Goal: Task Accomplishment & Management: Manage account settings

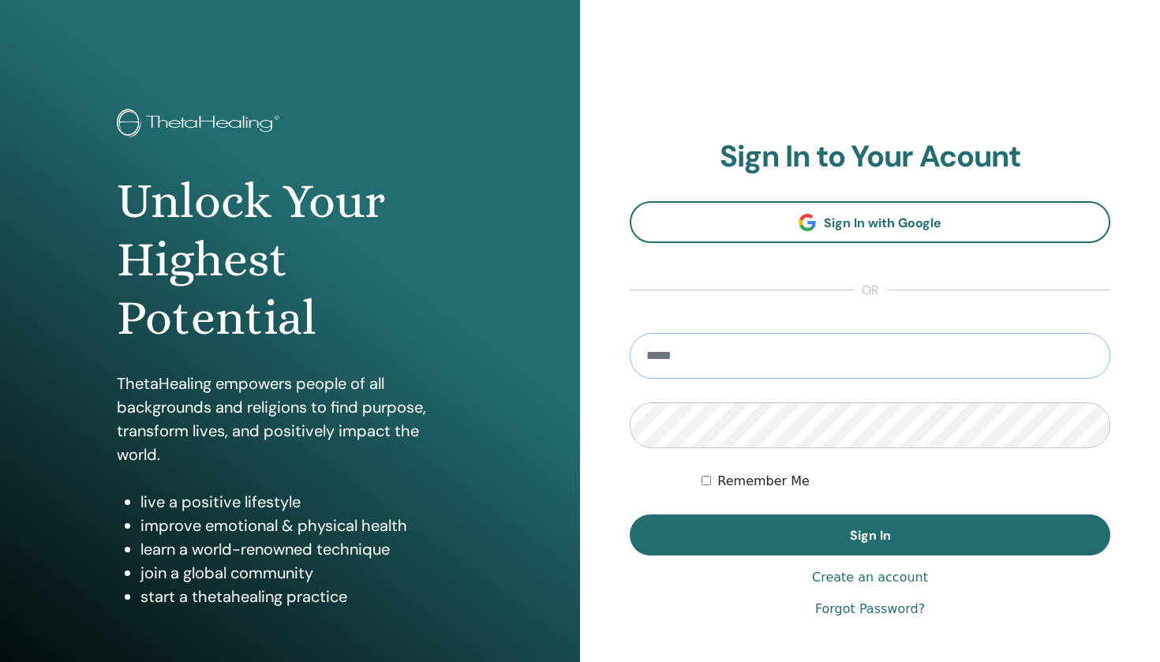
type input "**********"
click at [869, 535] on button "Sign In" at bounding box center [870, 534] width 480 height 41
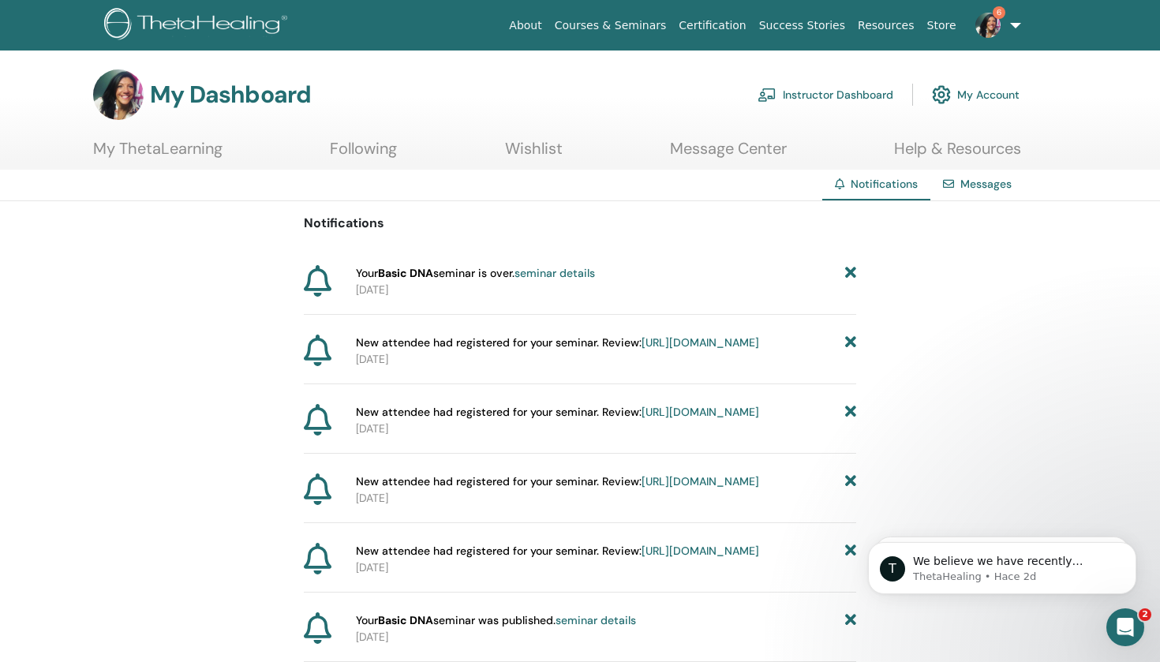
click at [581, 275] on link "seminar details" at bounding box center [554, 273] width 80 height 14
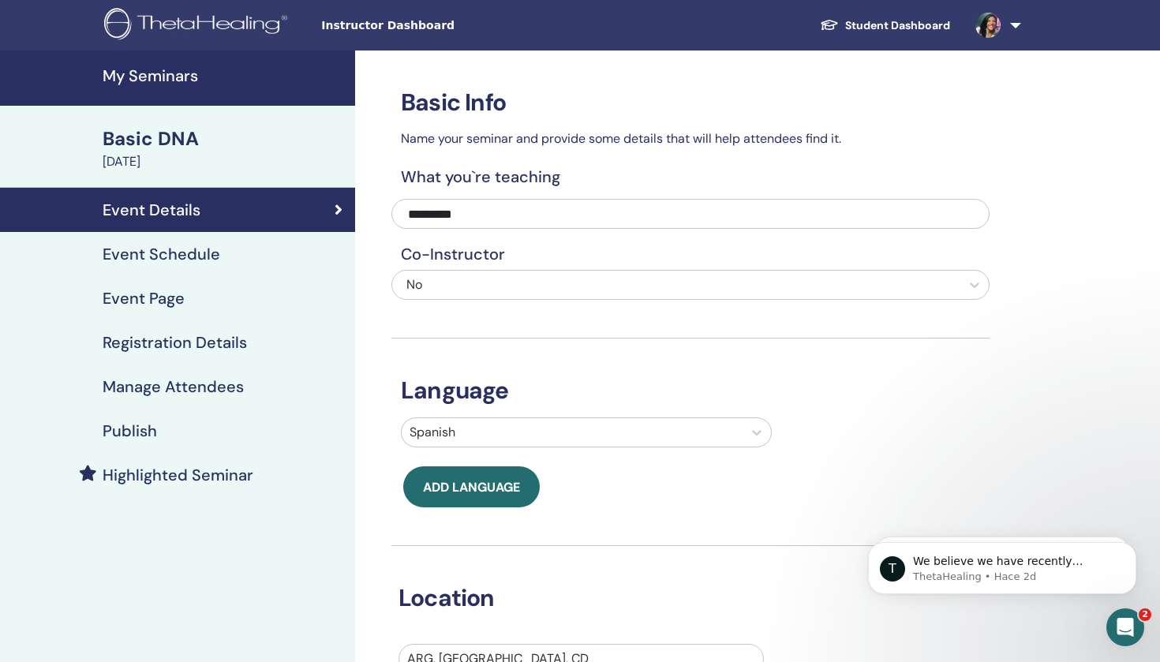
click at [193, 138] on div "Basic DNA" at bounding box center [224, 138] width 243 height 27
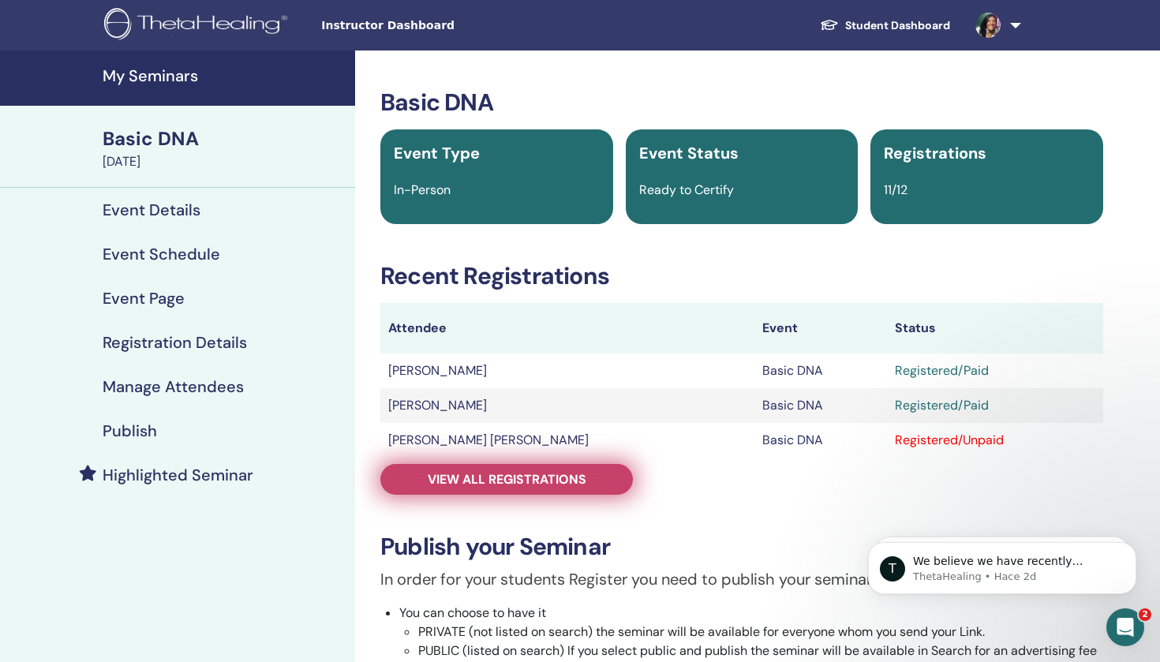
click at [596, 475] on link "View all registrations" at bounding box center [506, 479] width 252 height 31
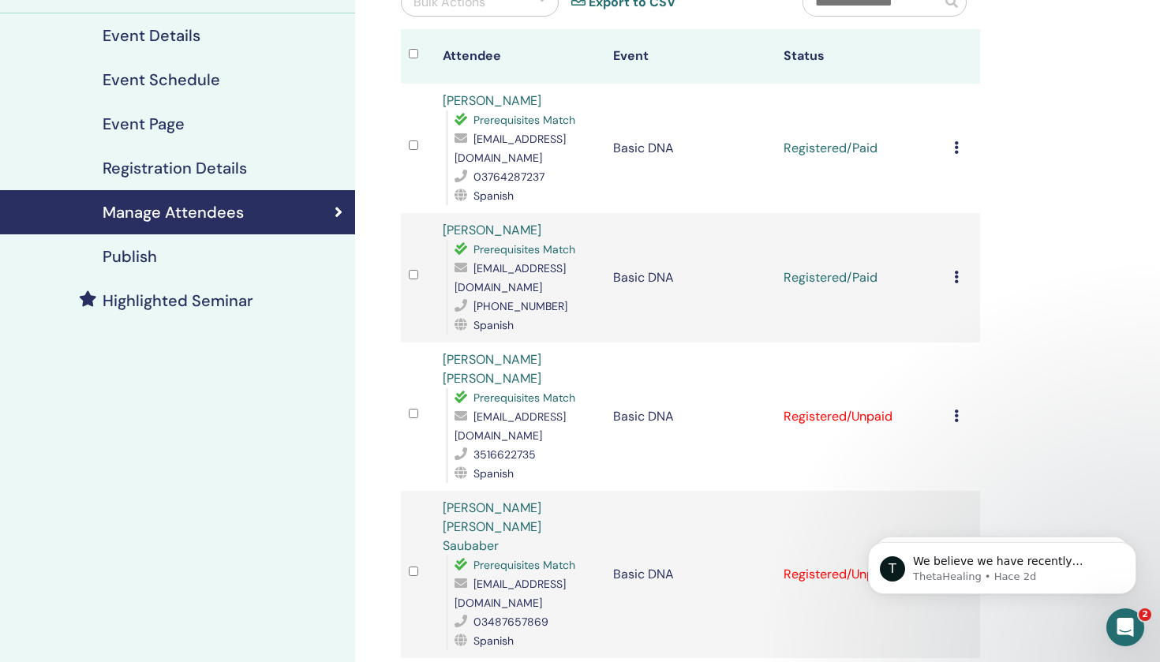
scroll to position [183, 0]
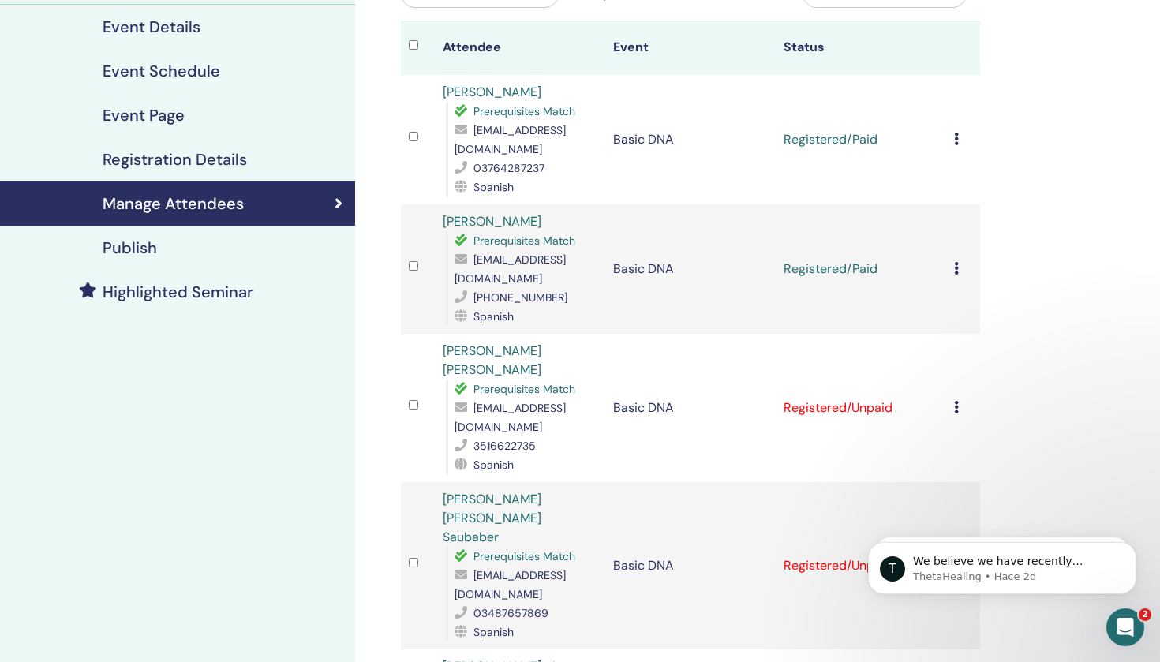
click at [954, 401] on icon at bounding box center [956, 407] width 5 height 13
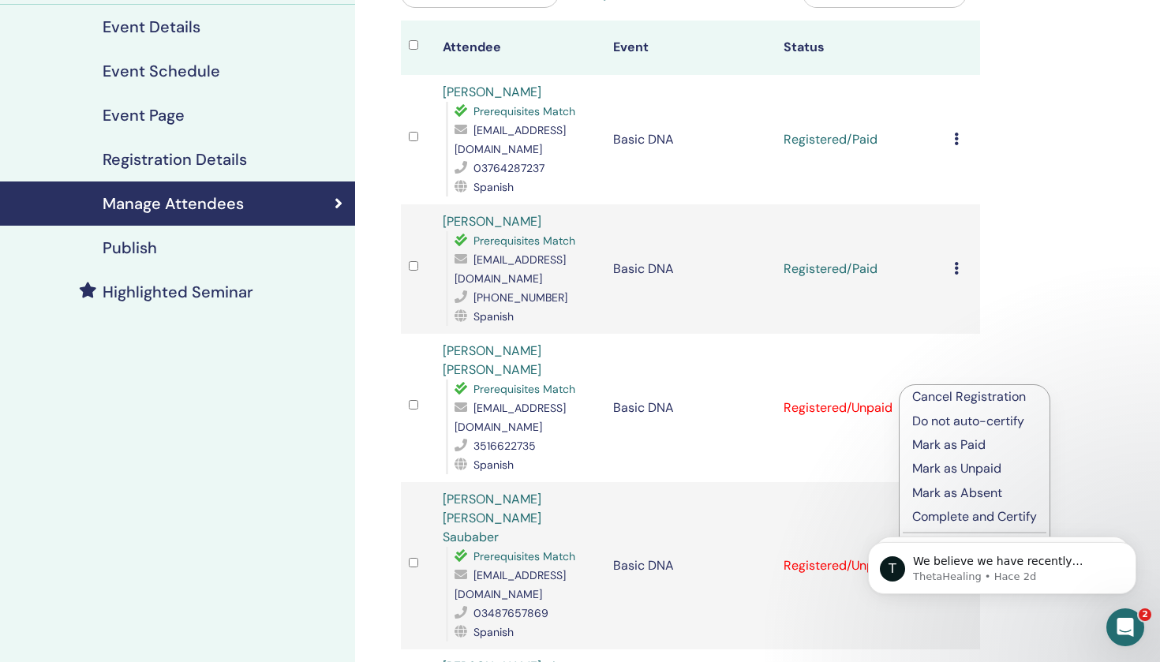
click at [952, 445] on p "Mark as Paid" at bounding box center [974, 445] width 125 height 19
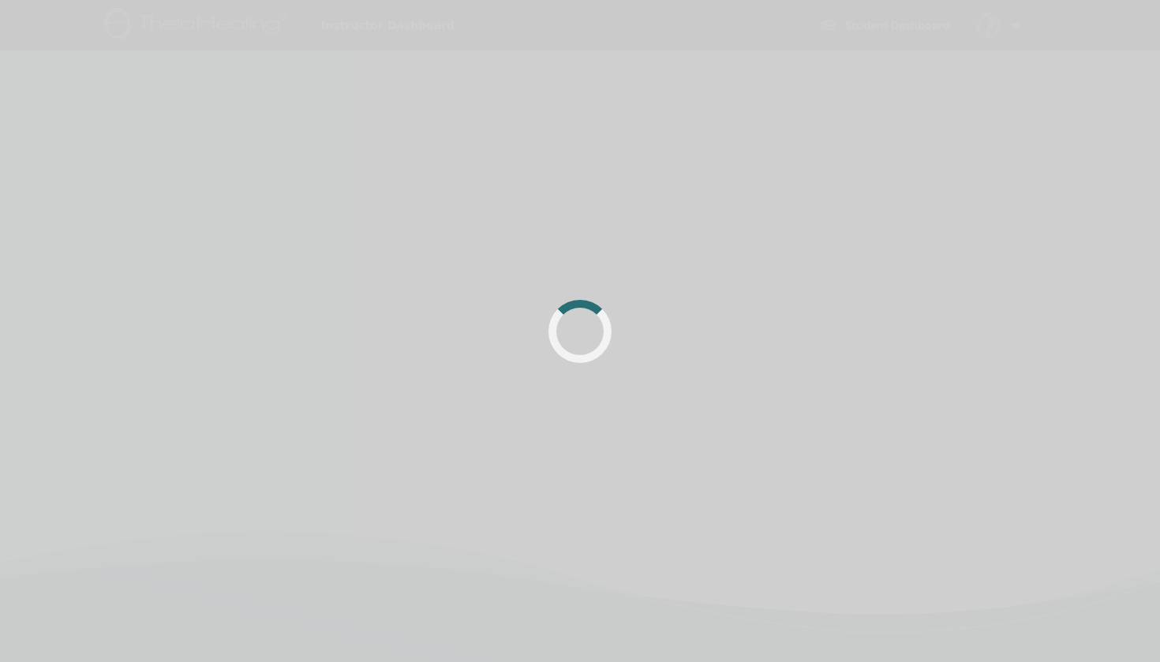
scroll to position [183, 0]
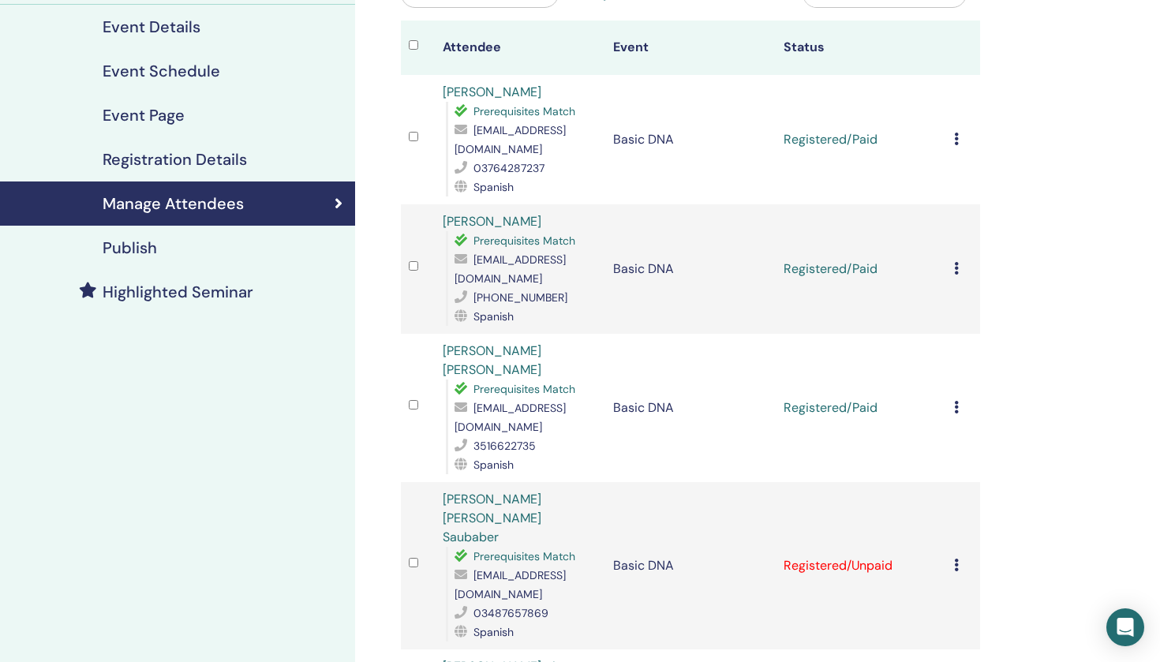
click at [954, 559] on icon at bounding box center [956, 565] width 5 height 13
click at [944, 572] on p "Mark as Paid" at bounding box center [974, 570] width 125 height 19
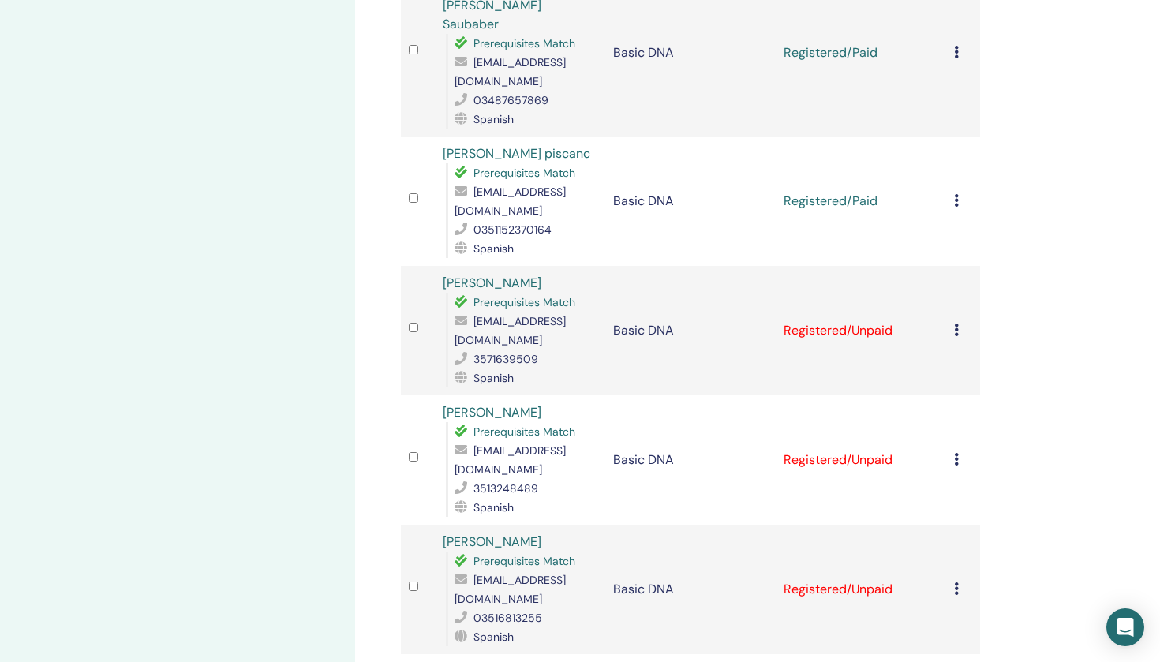
scroll to position [708, 0]
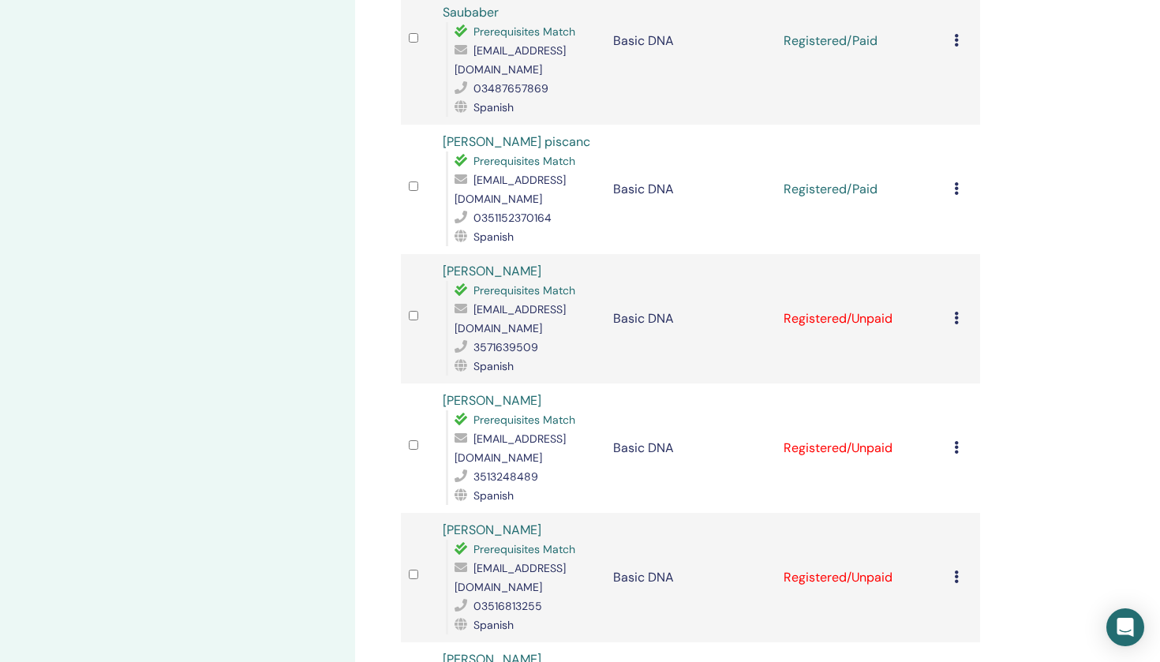
click at [954, 312] on icon at bounding box center [956, 318] width 5 height 13
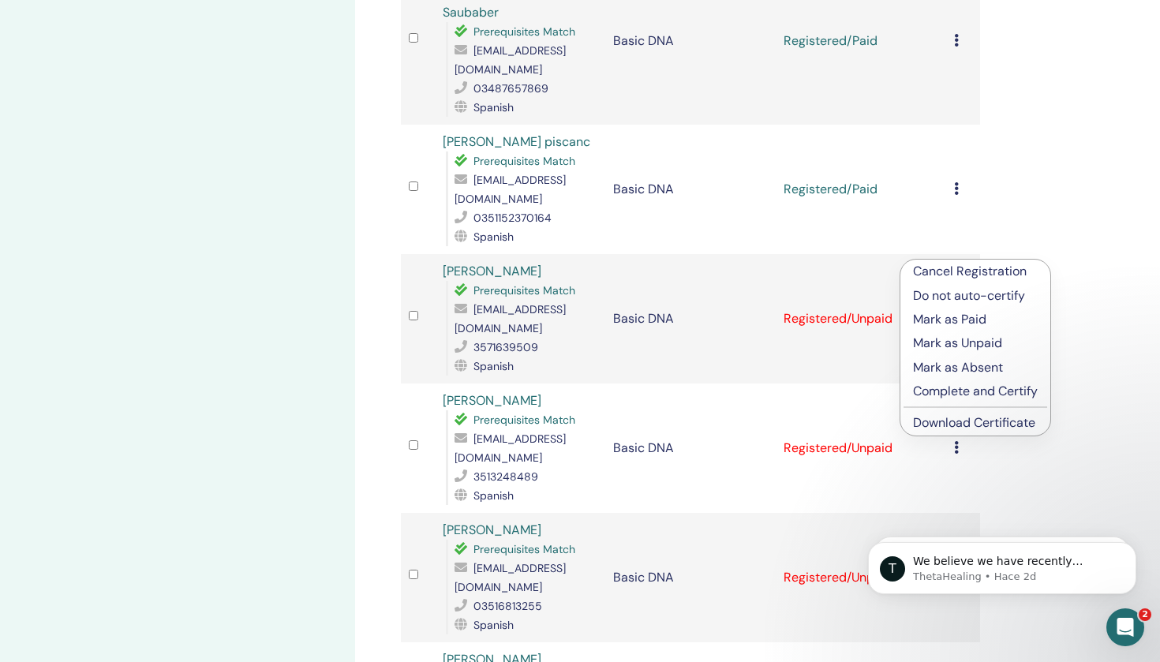
scroll to position [0, 0]
click at [946, 321] on p "Mark as Paid" at bounding box center [975, 319] width 125 height 19
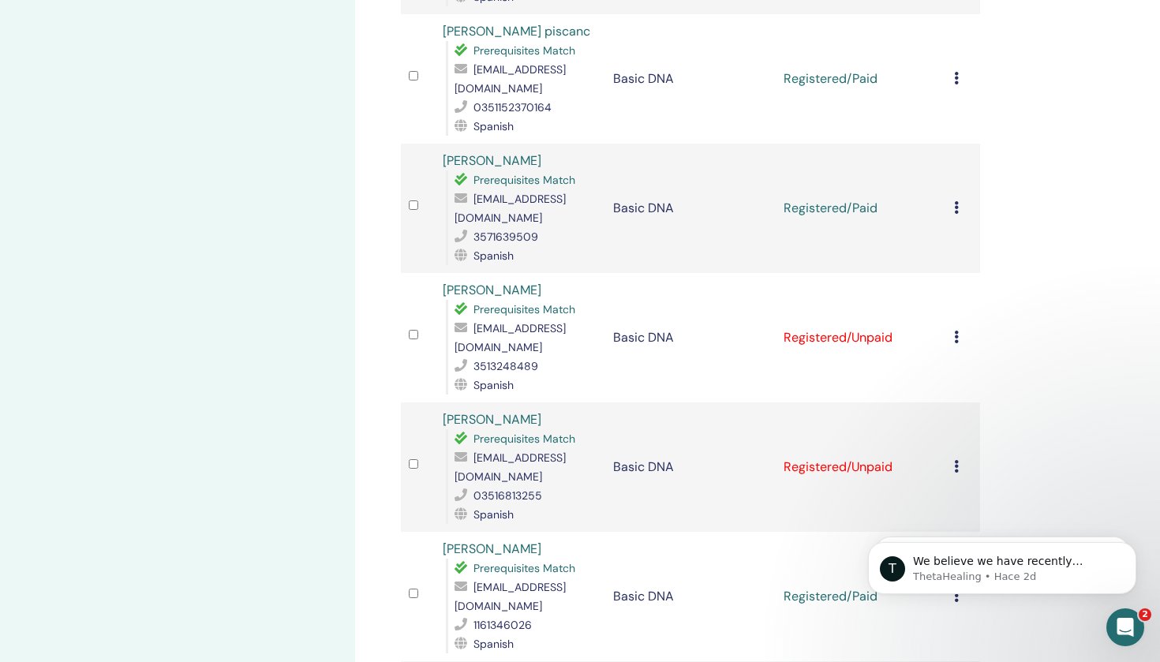
click at [958, 331] on icon at bounding box center [956, 337] width 5 height 13
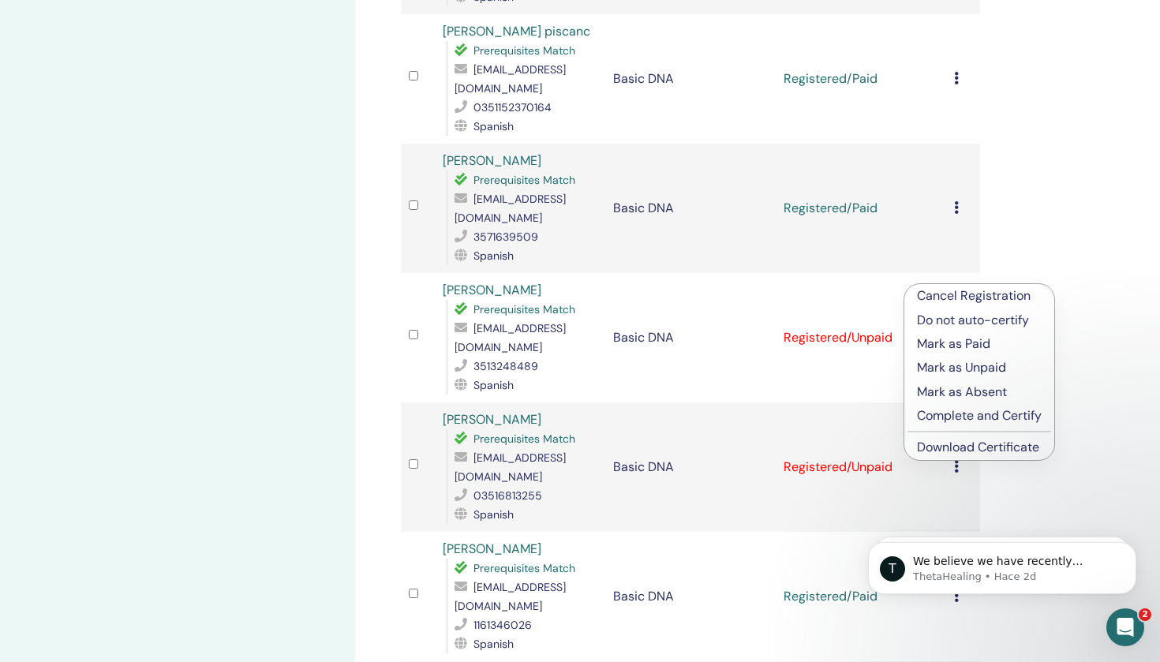
click at [966, 344] on p "Mark as Paid" at bounding box center [979, 344] width 125 height 19
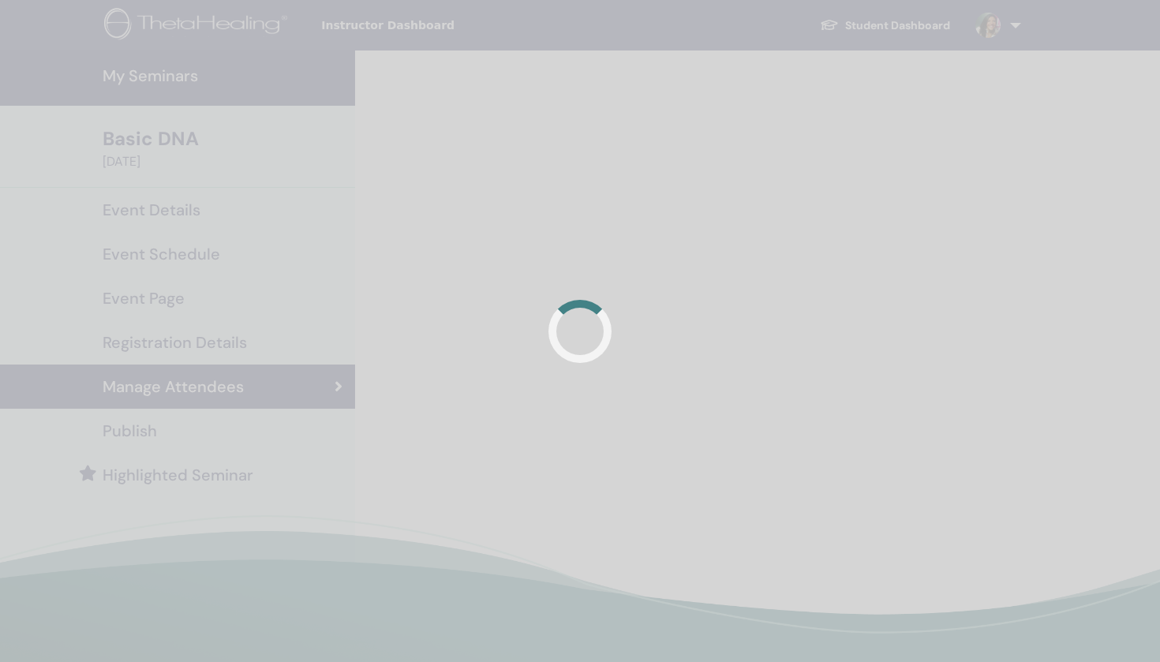
scroll to position [818, 0]
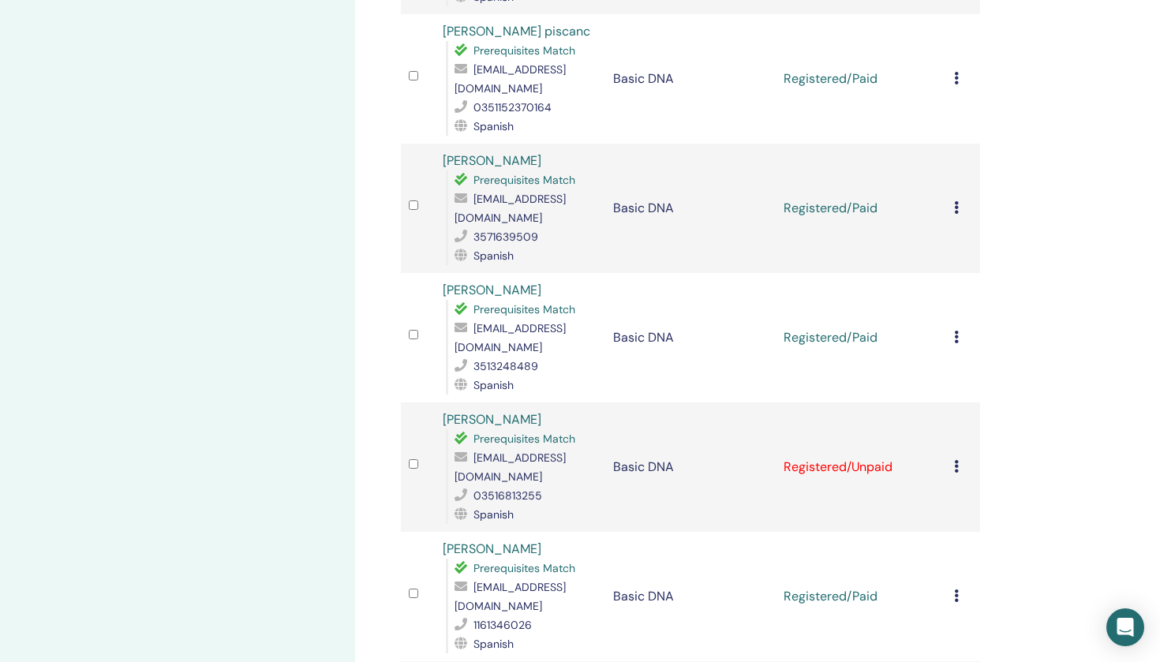
click at [955, 460] on icon at bounding box center [956, 466] width 5 height 13
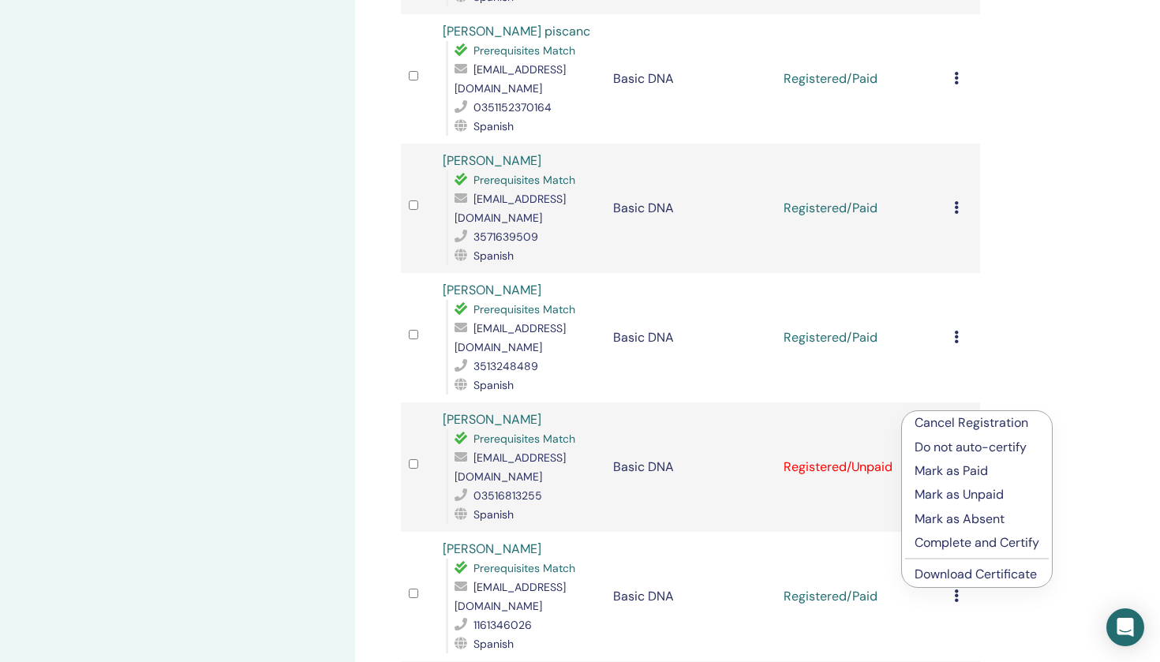
click at [950, 472] on p "Mark as Paid" at bounding box center [976, 471] width 125 height 19
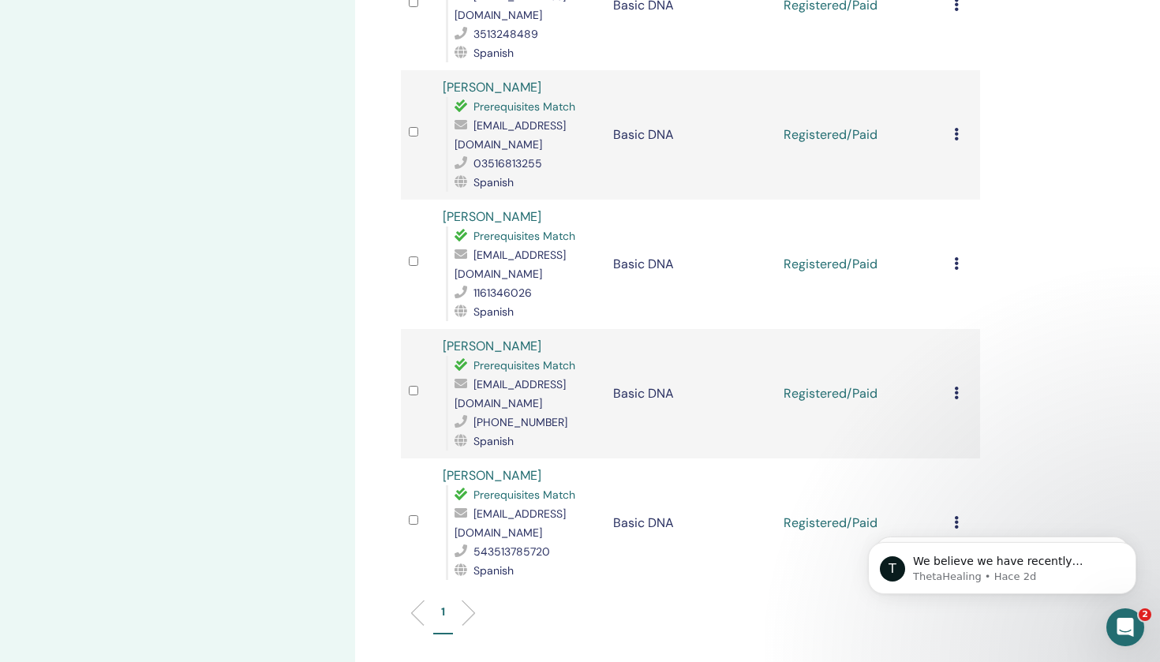
scroll to position [1150, 0]
click at [956, 257] on icon at bounding box center [956, 263] width 5 height 13
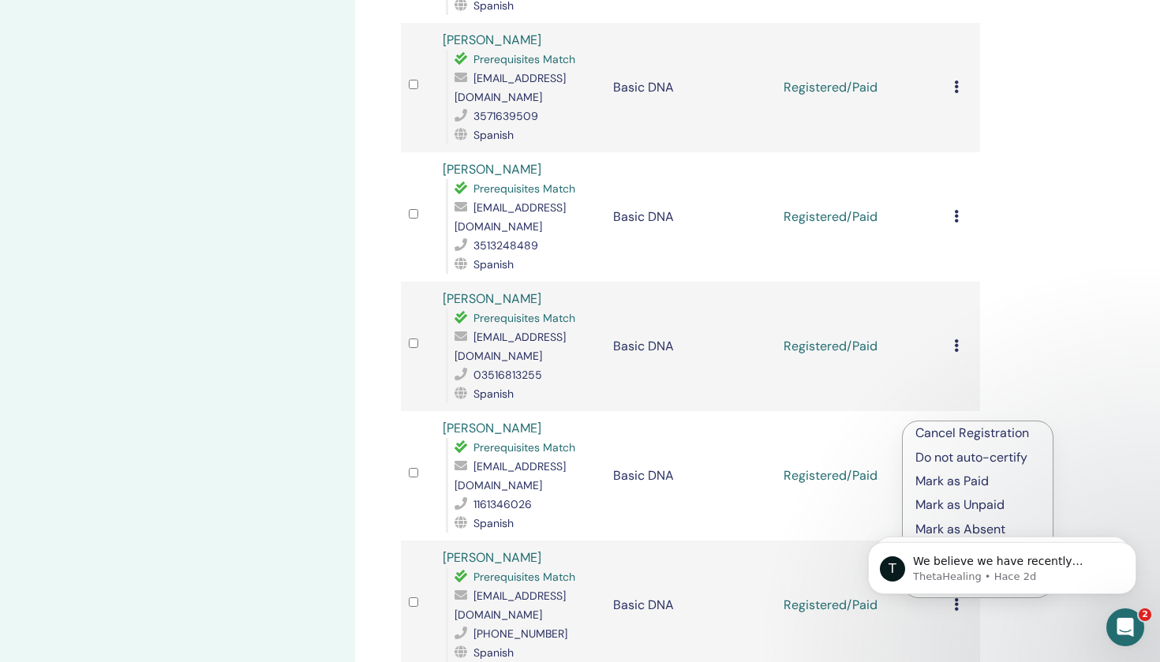
scroll to position [927, 0]
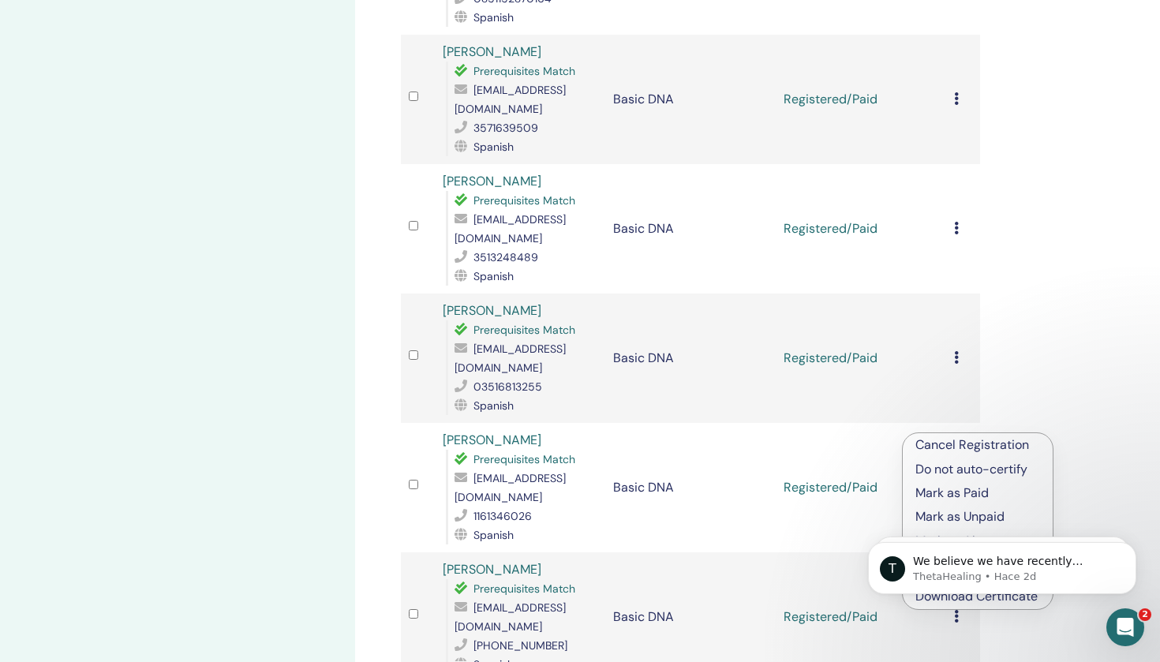
click at [954, 222] on icon at bounding box center [956, 228] width 5 height 13
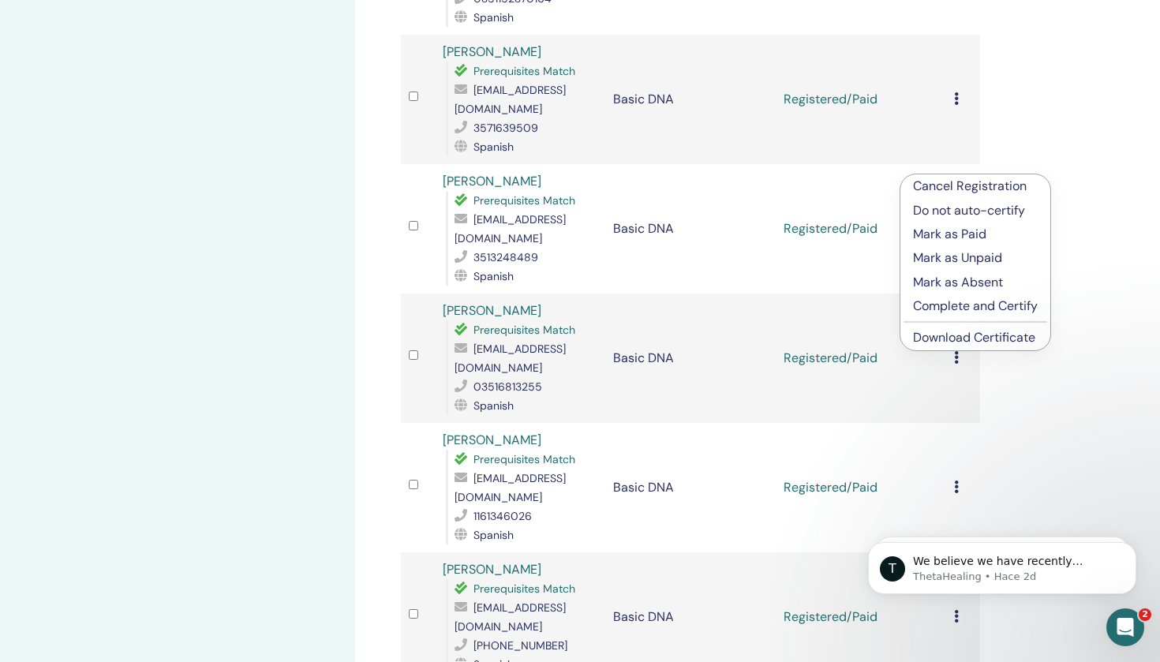
click at [955, 214] on p "Do not auto-certify" at bounding box center [975, 210] width 125 height 19
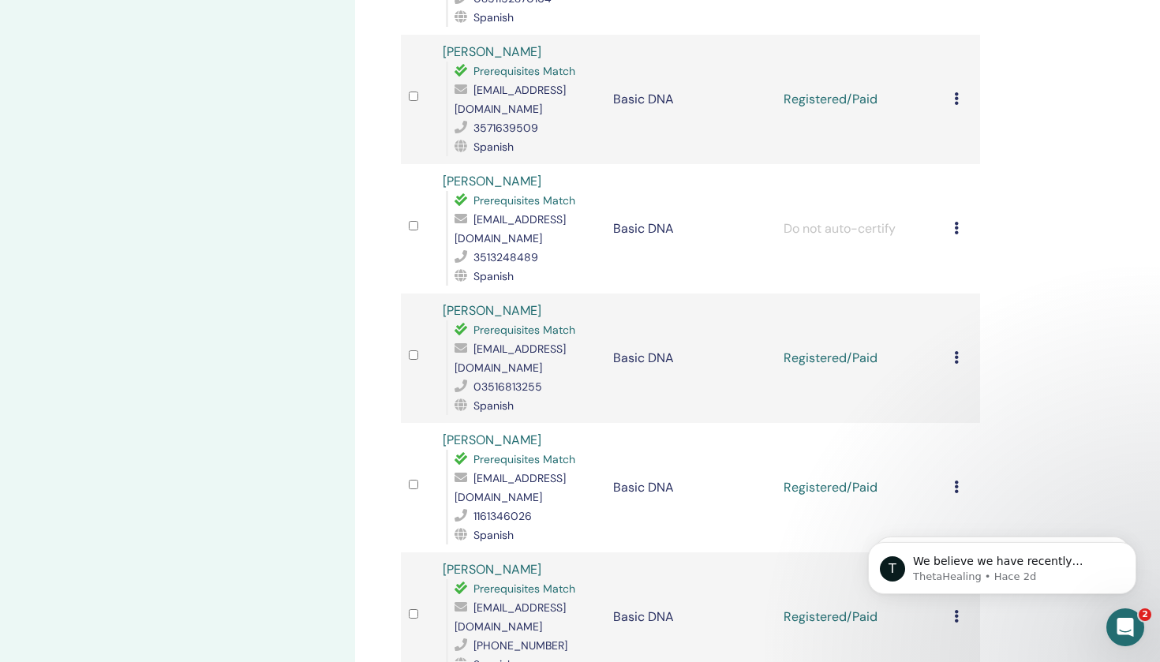
click at [955, 222] on icon at bounding box center [956, 228] width 5 height 13
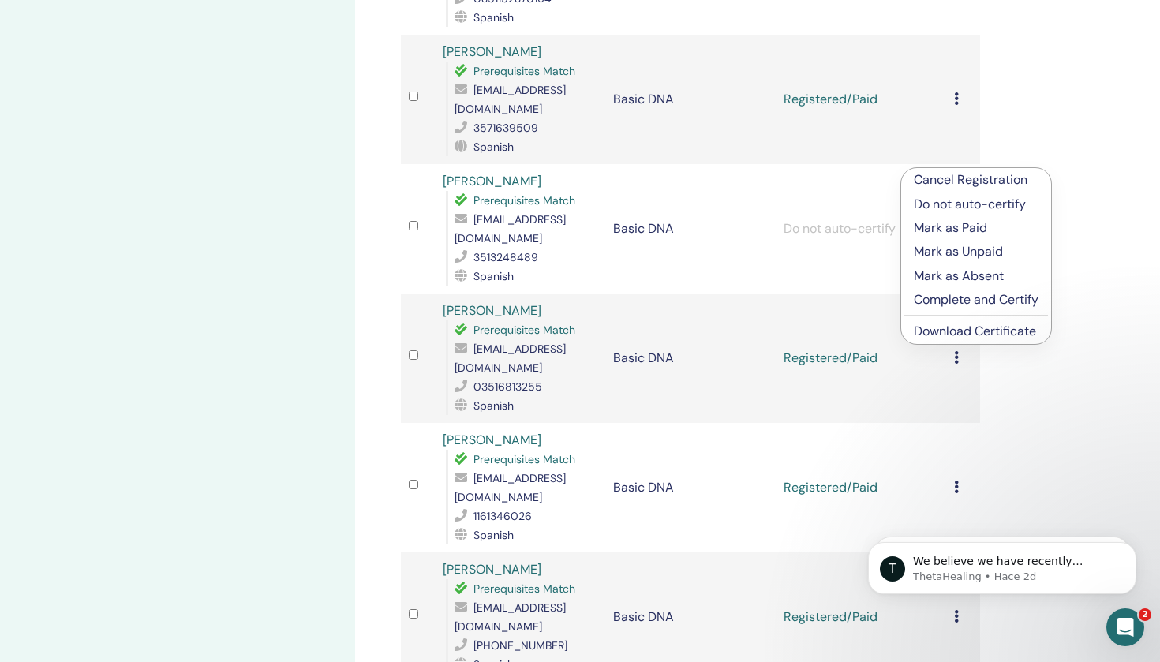
click at [950, 222] on p "Mark as Paid" at bounding box center [976, 228] width 125 height 19
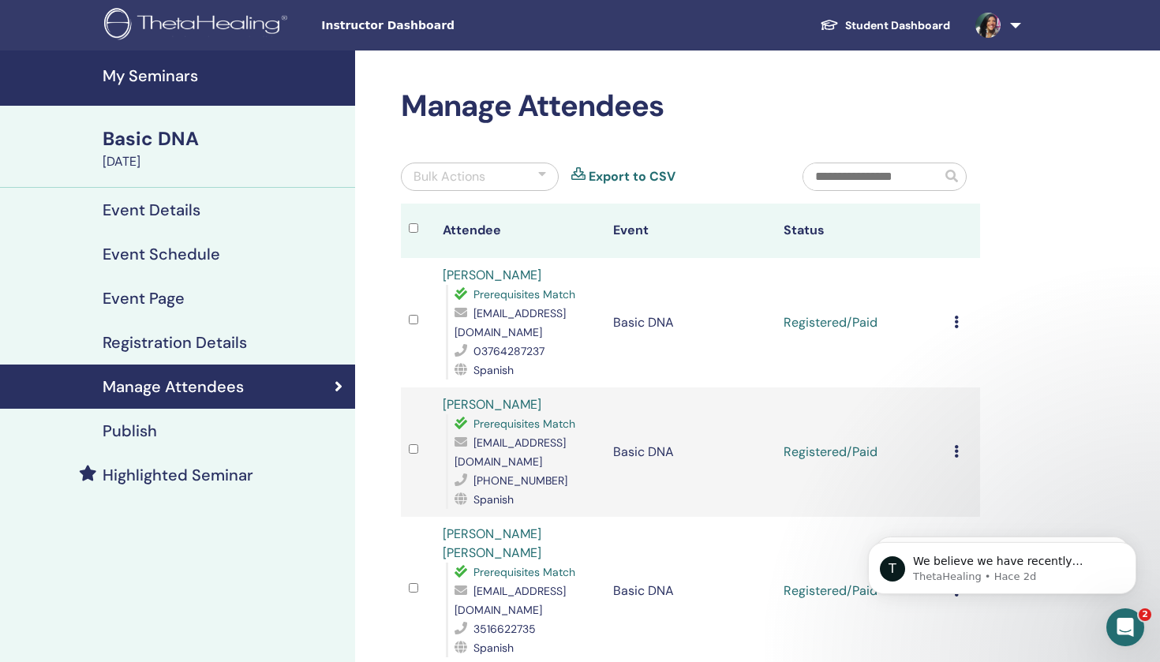
click at [954, 323] on icon at bounding box center [956, 322] width 5 height 13
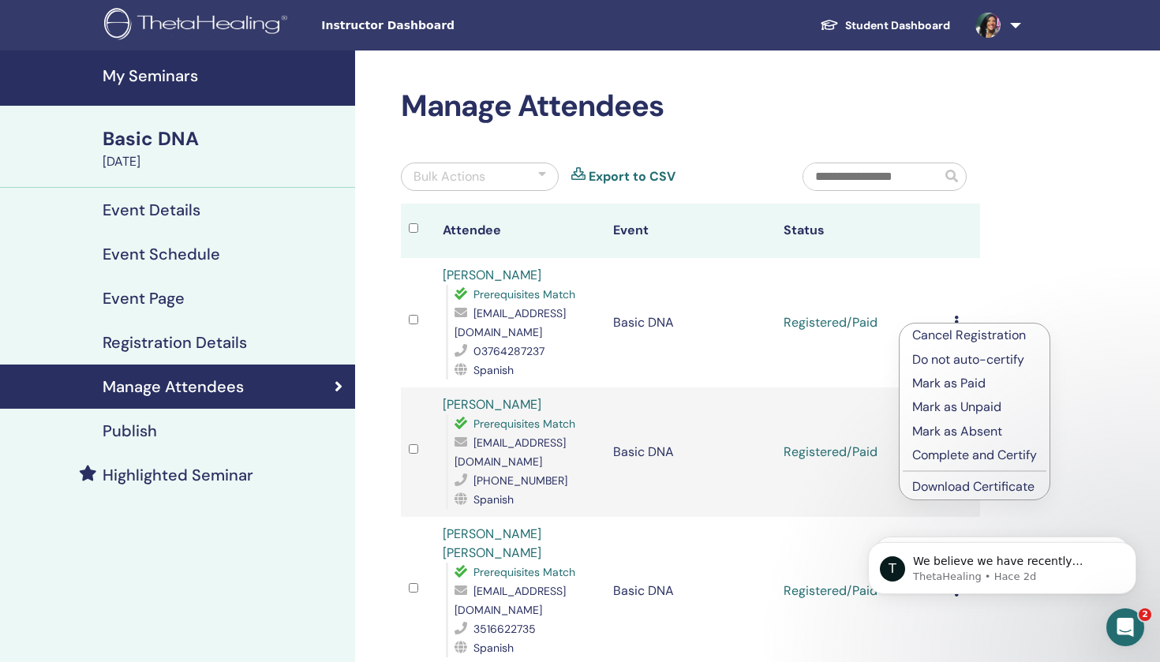
click at [962, 454] on p "Complete and Certify" at bounding box center [974, 455] width 125 height 19
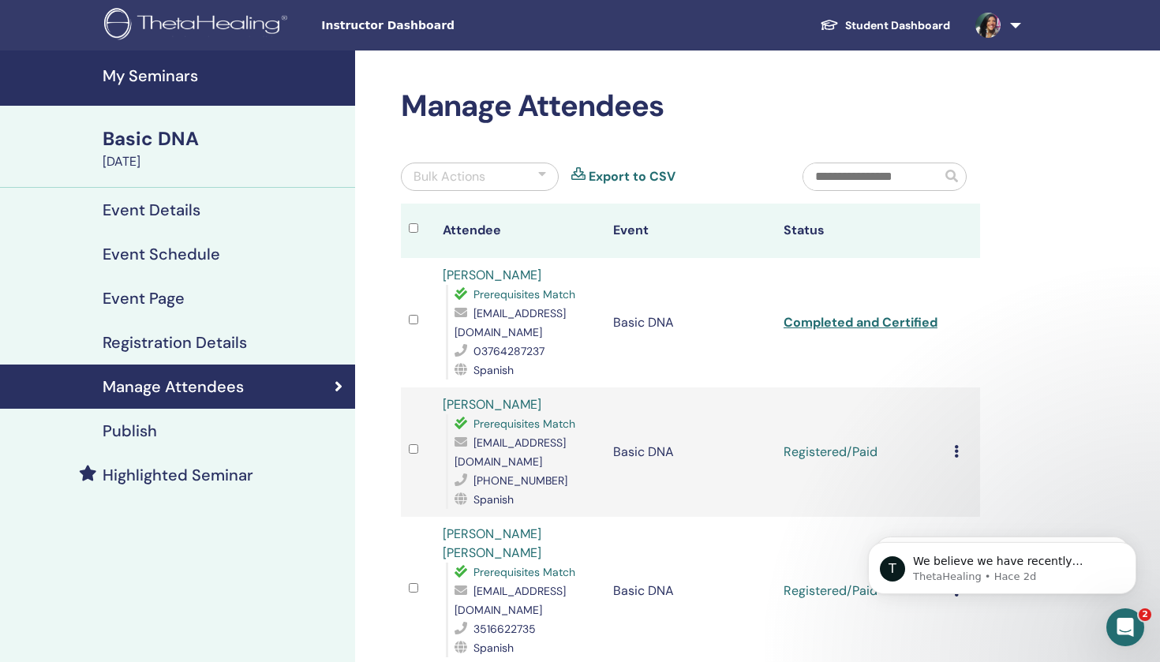
click at [898, 319] on link "Completed and Certified" at bounding box center [860, 322] width 154 height 17
